Goal: Task Accomplishment & Management: Use online tool/utility

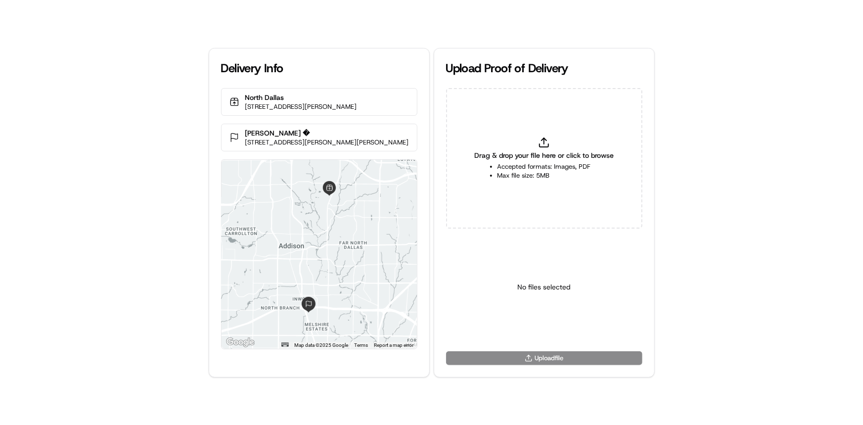
click at [540, 178] on li "Max file size: 5MB" at bounding box center [543, 175] width 93 height 9
type input "C:\fakepath\HandedToCustomer (1).png"
click at [548, 328] on html "Delivery Info [GEOGRAPHIC_DATA][STREET_ADDRESS][PERSON_NAME][GEOGRAPHIC_DATA] […" at bounding box center [431, 212] width 863 height 425
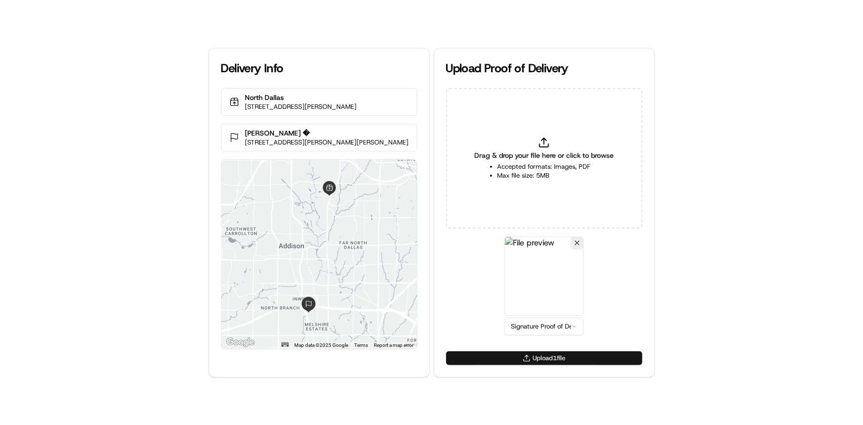
click at [556, 353] on button "Upload 1 file" at bounding box center [544, 358] width 196 height 14
